Goal: Information Seeking & Learning: Find specific fact

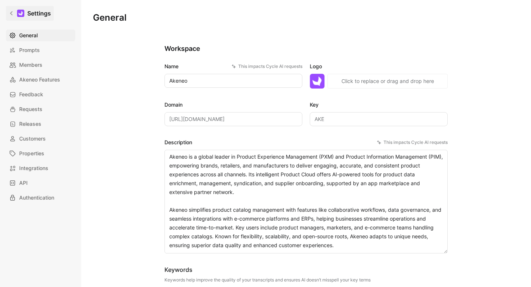
click at [11, 12] on icon at bounding box center [11, 13] width 5 height 5
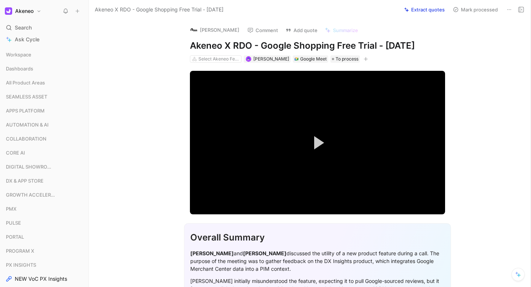
click at [20, 31] on span "Search" at bounding box center [23, 27] width 17 height 9
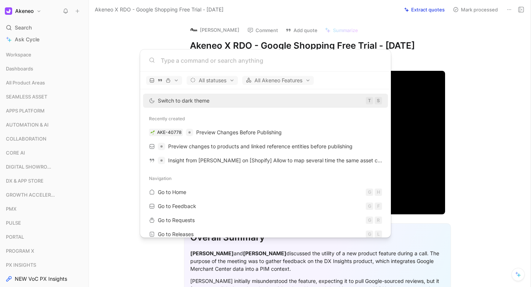
click at [236, 59] on input at bounding box center [271, 60] width 221 height 9
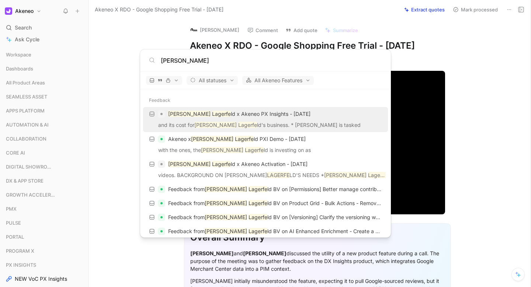
type input "[PERSON_NAME]"
click at [234, 123] on p "and its cost for [PERSON_NAME] ld's business. * [PERSON_NAME] is tasked" at bounding box center [265, 126] width 241 height 11
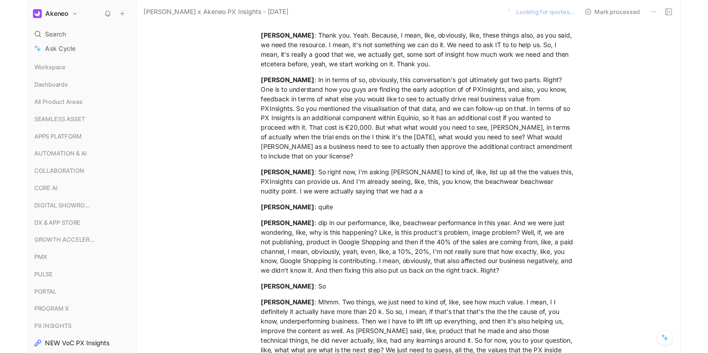
scroll to position [4060, 0]
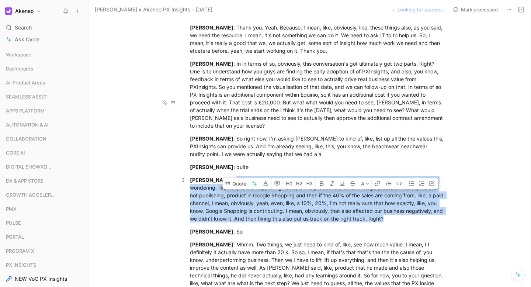
drag, startPoint x: 424, startPoint y: 142, endPoint x: 240, endPoint y: 104, distance: 187.3
click at [240, 176] on div "[PERSON_NAME] : dip in our performance, like, beachwear performance in this yea…" at bounding box center [317, 199] width 255 height 46
copy div "dip in our performance, like, beachwear performance in this year. And we were j…"
click at [345, 176] on div "[PERSON_NAME] : dip in our performance, like, beachwear performance in this yea…" at bounding box center [317, 199] width 255 height 46
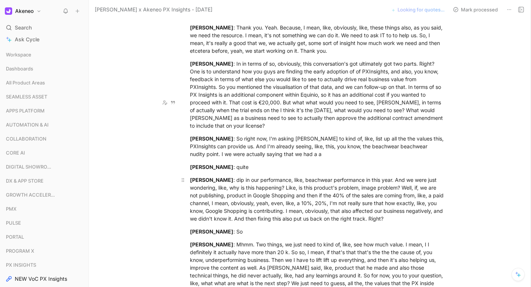
click at [350, 176] on div "[PERSON_NAME] : dip in our performance, like, beachwear performance in this yea…" at bounding box center [317, 199] width 255 height 46
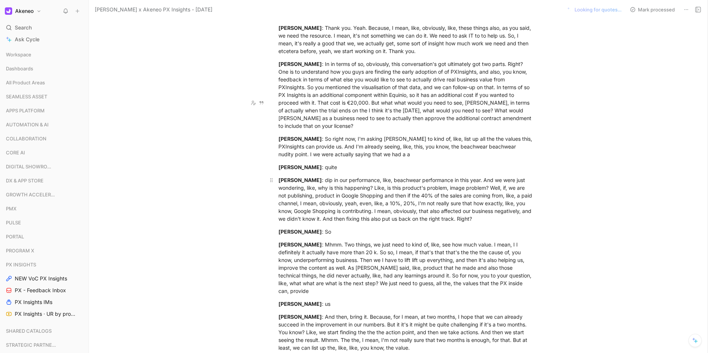
click at [449, 176] on div "[PERSON_NAME] : dip in our performance, like, beachwear performance in this yea…" at bounding box center [406, 199] width 255 height 46
